Goal: Find specific page/section

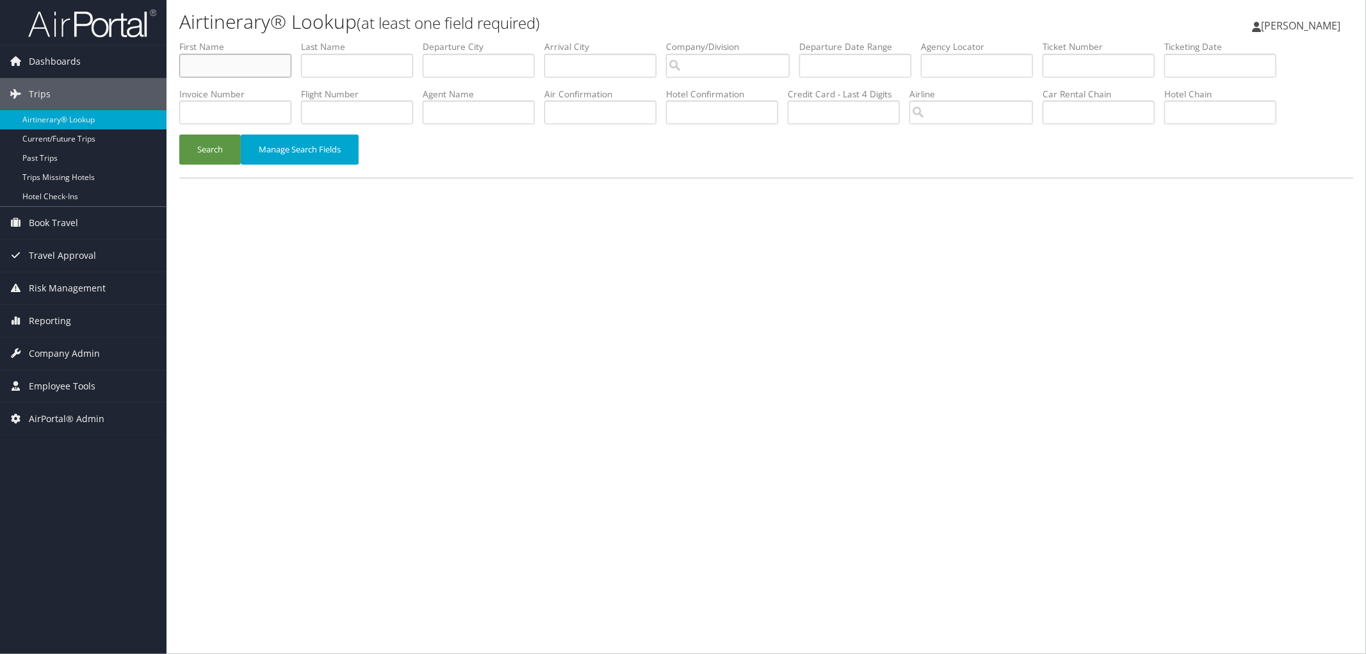
click at [263, 54] on input "text" at bounding box center [235, 66] width 112 height 24
type input "bryan"
type input "bingham"
click at [179, 135] on button "Search" at bounding box center [209, 150] width 61 height 30
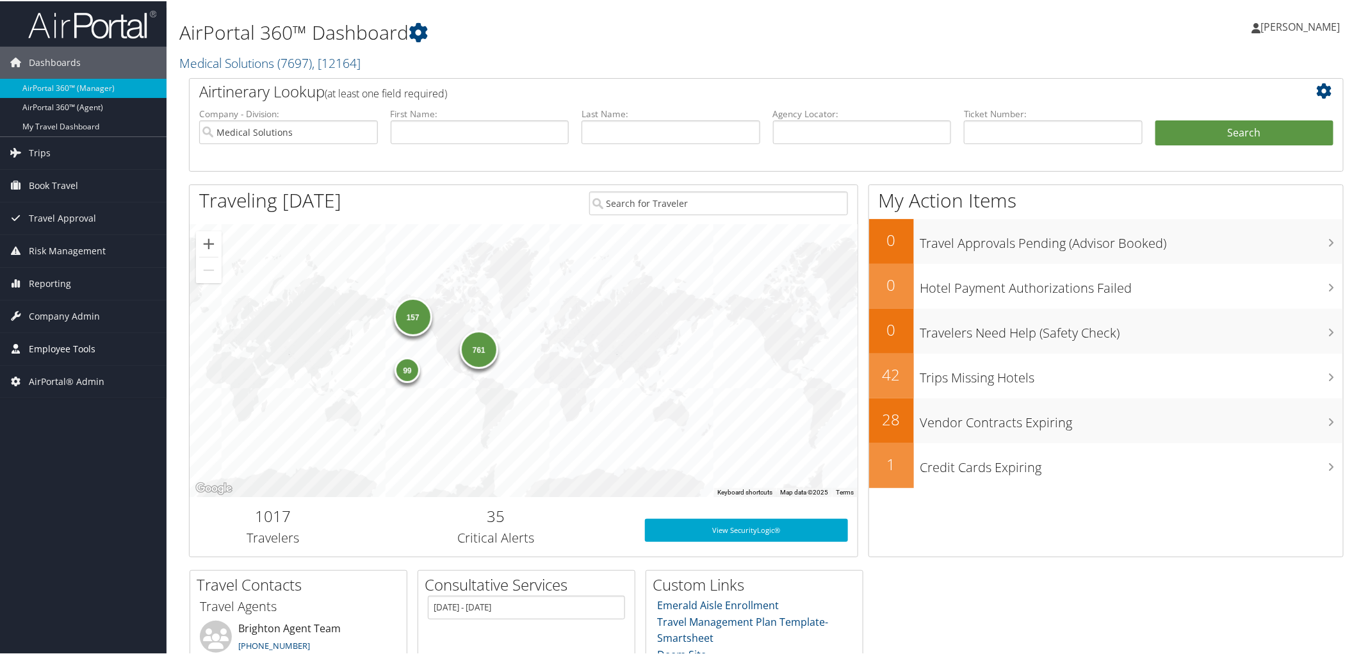
click at [72, 347] on span "Employee Tools" at bounding box center [62, 348] width 67 height 32
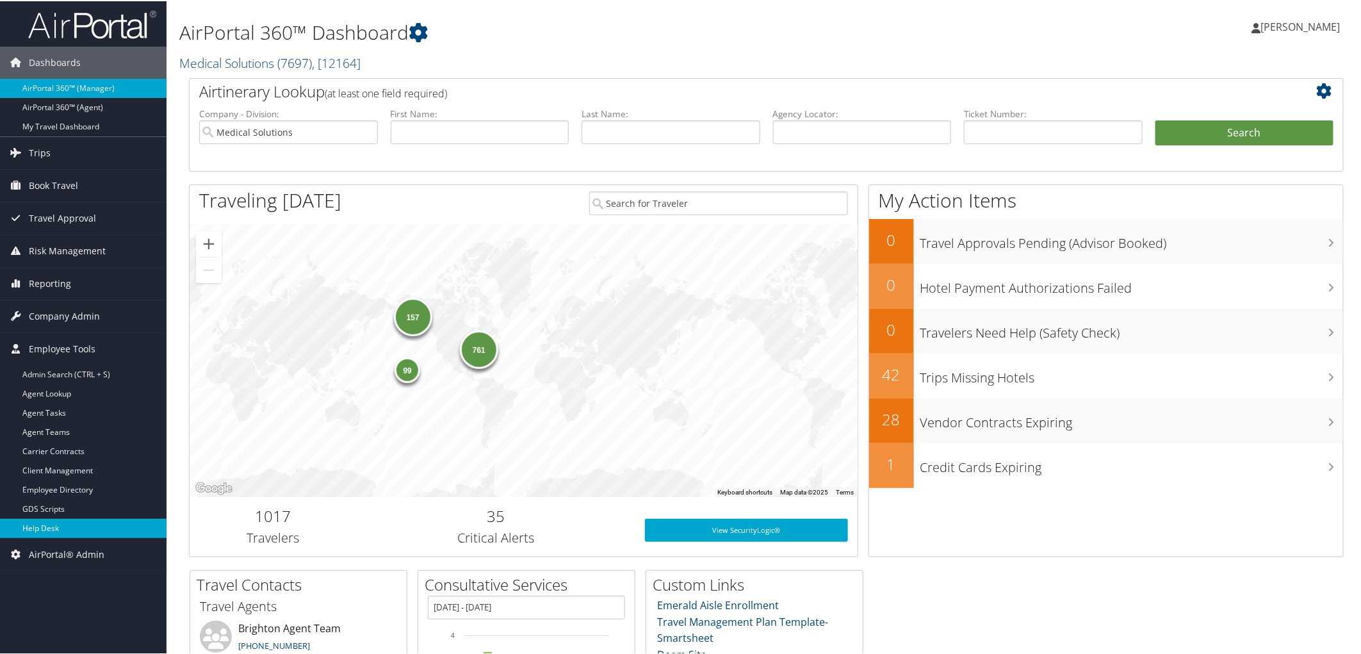
click at [63, 523] on link "Help Desk" at bounding box center [83, 527] width 167 height 19
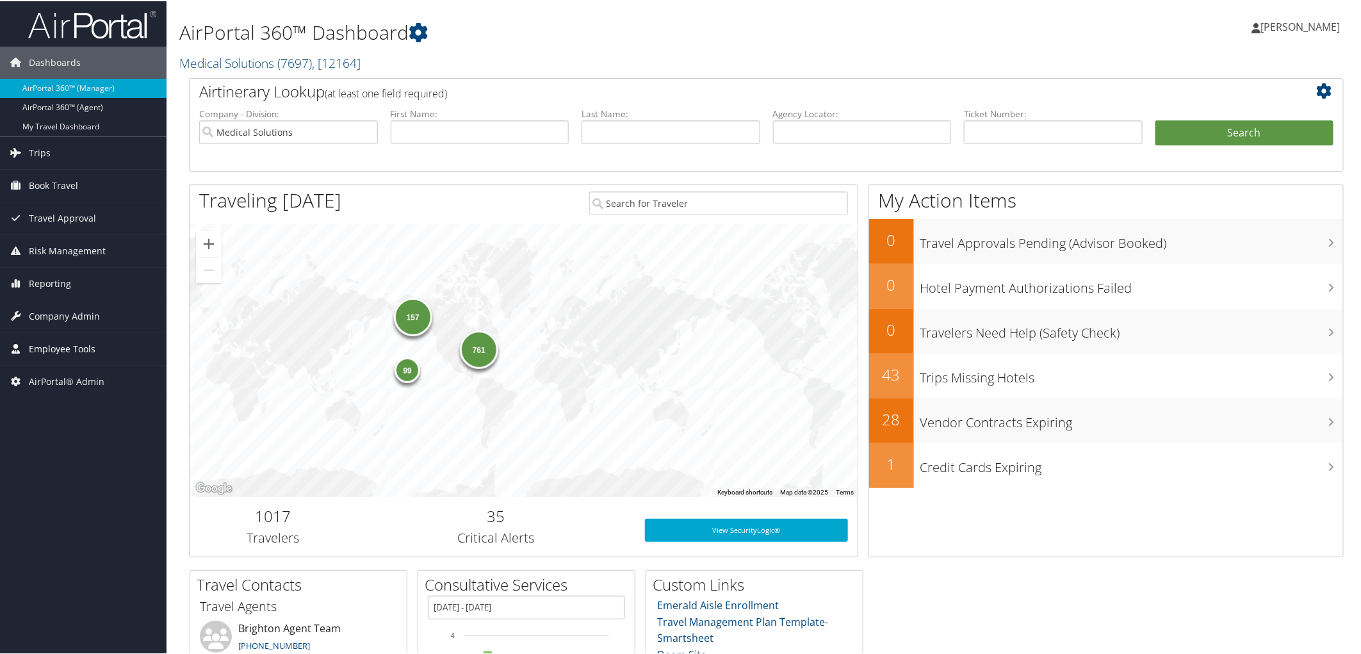
click at [72, 350] on span "Employee Tools" at bounding box center [62, 348] width 67 height 32
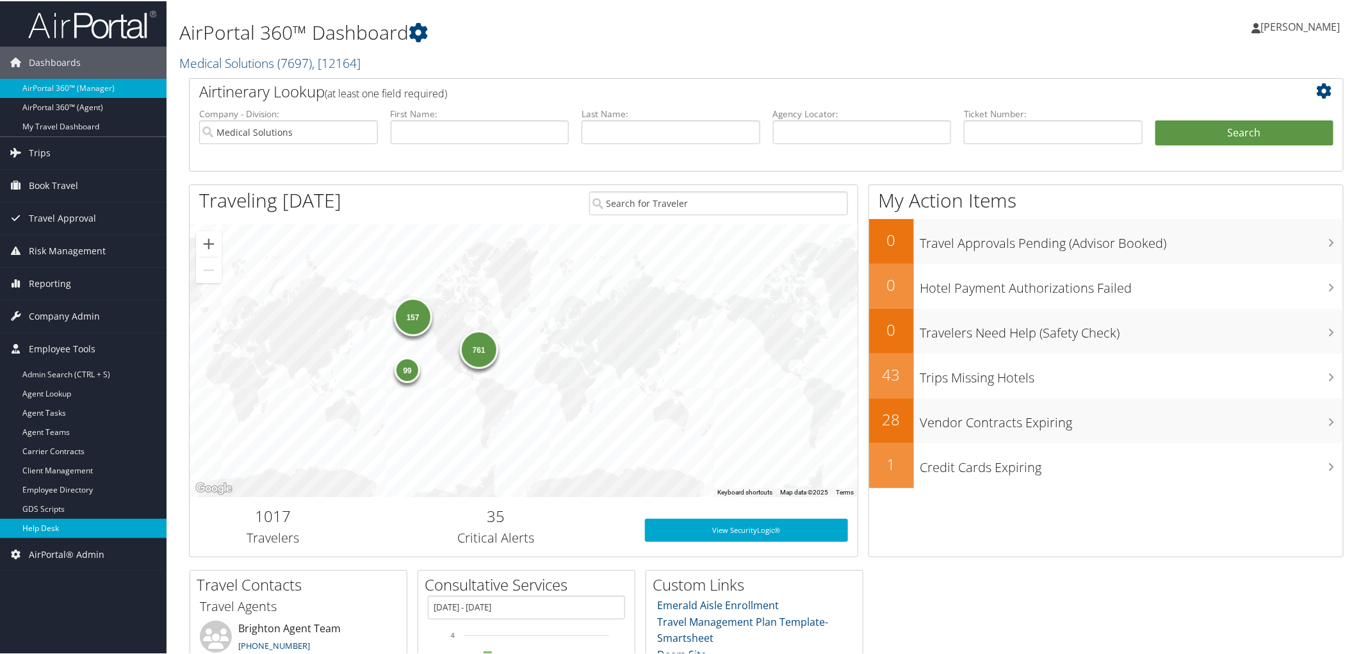
click at [56, 529] on link "Help Desk" at bounding box center [83, 527] width 167 height 19
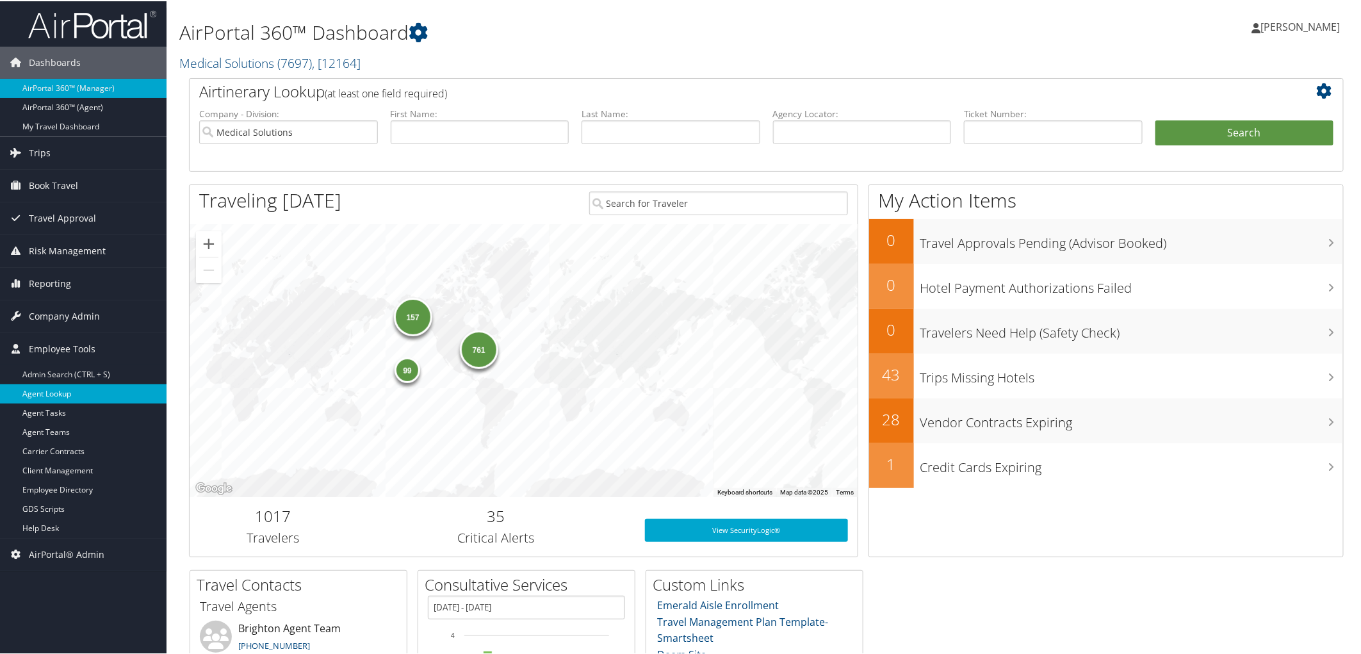
click at [56, 389] on link "Agent Lookup" at bounding box center [83, 392] width 167 height 19
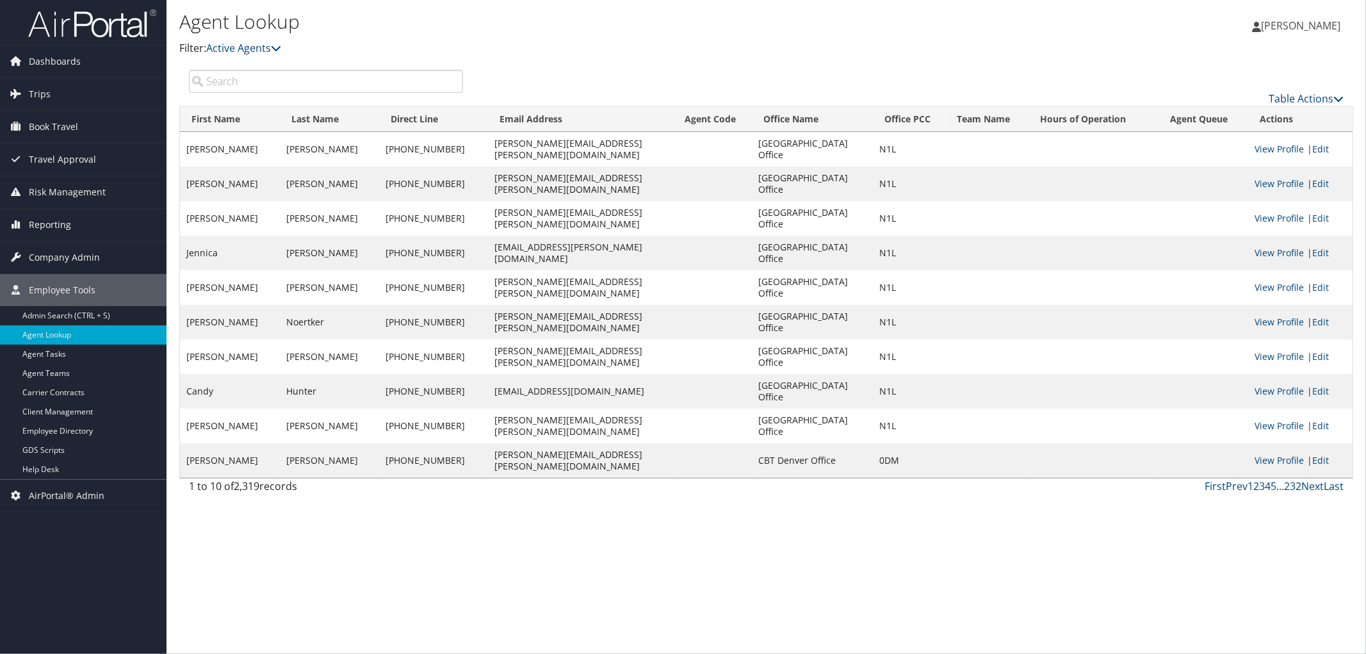
click at [241, 75] on input "search" at bounding box center [326, 81] width 274 height 23
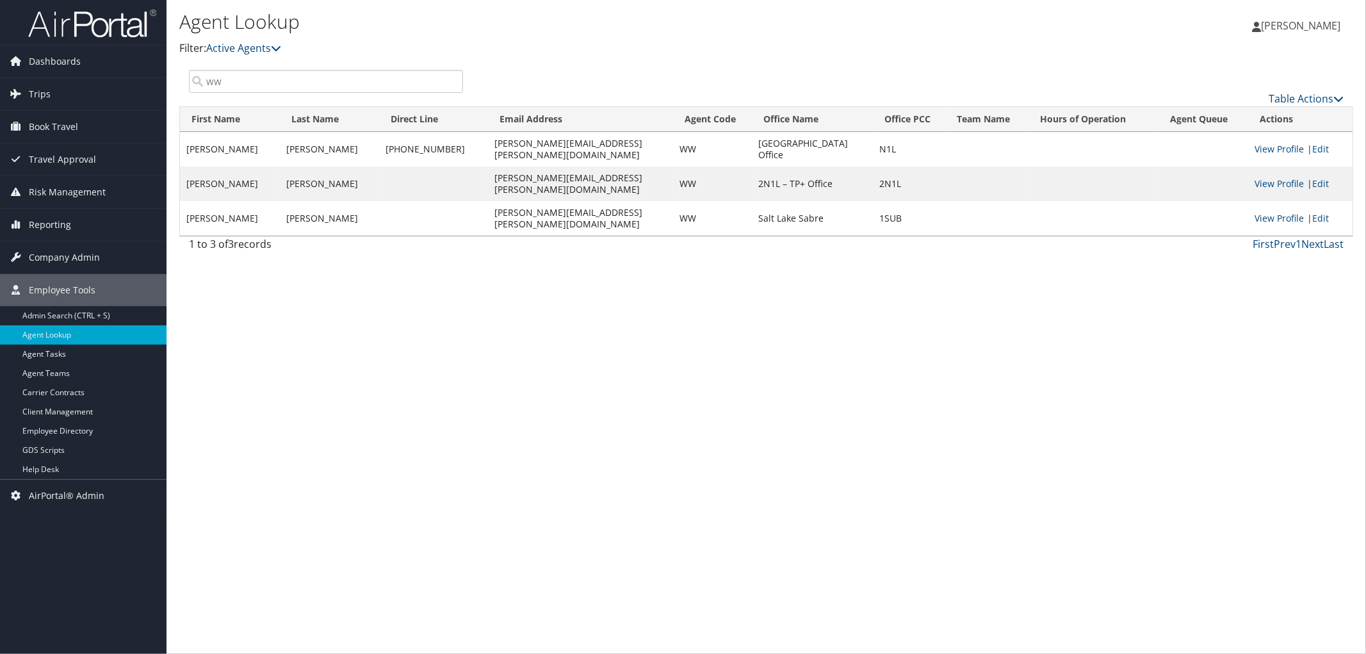
type input "ww"
